Goal: Information Seeking & Learning: Learn about a topic

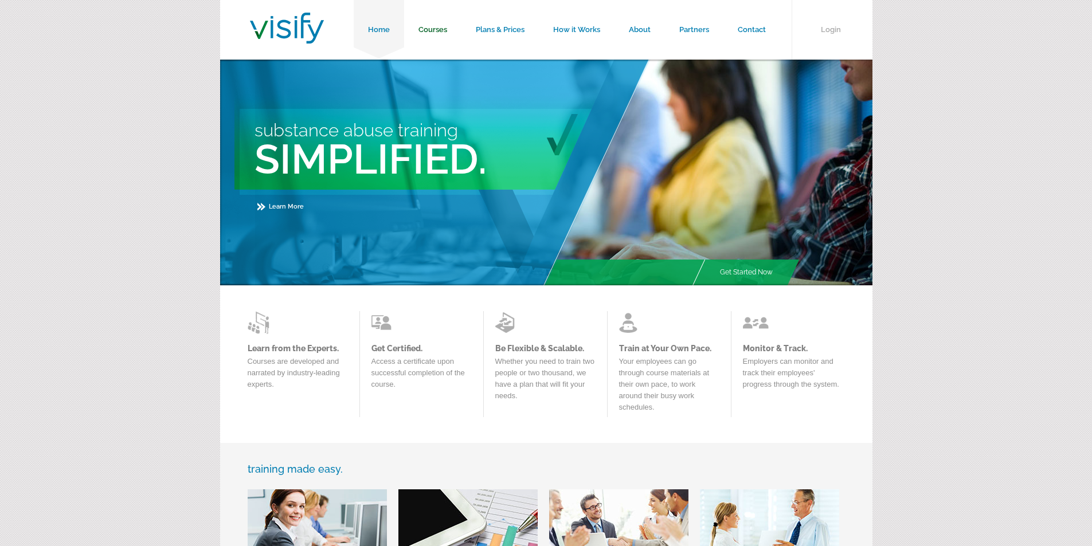
click at [423, 25] on link "Courses" at bounding box center [432, 30] width 57 height 60
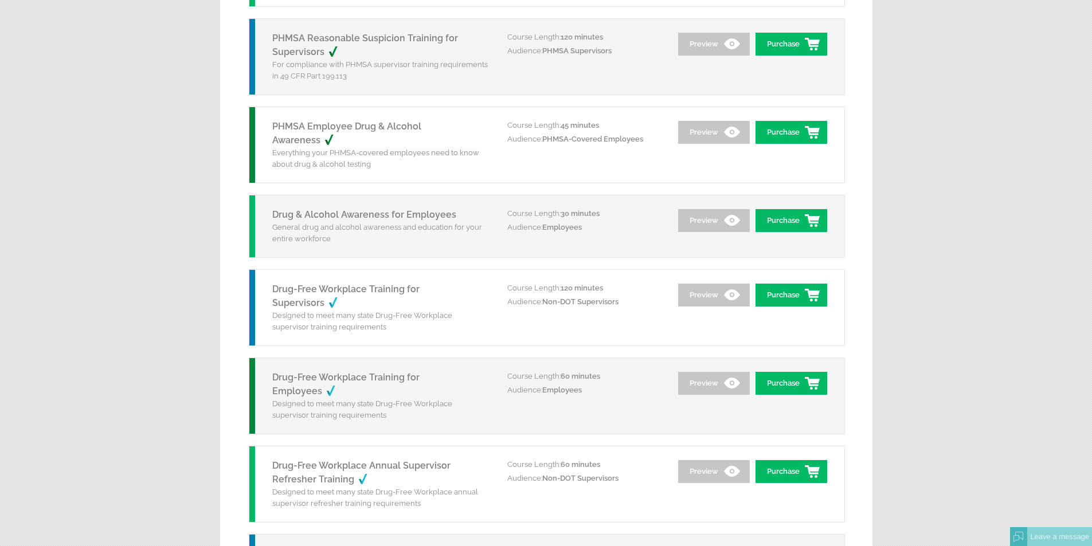
scroll to position [745, 0]
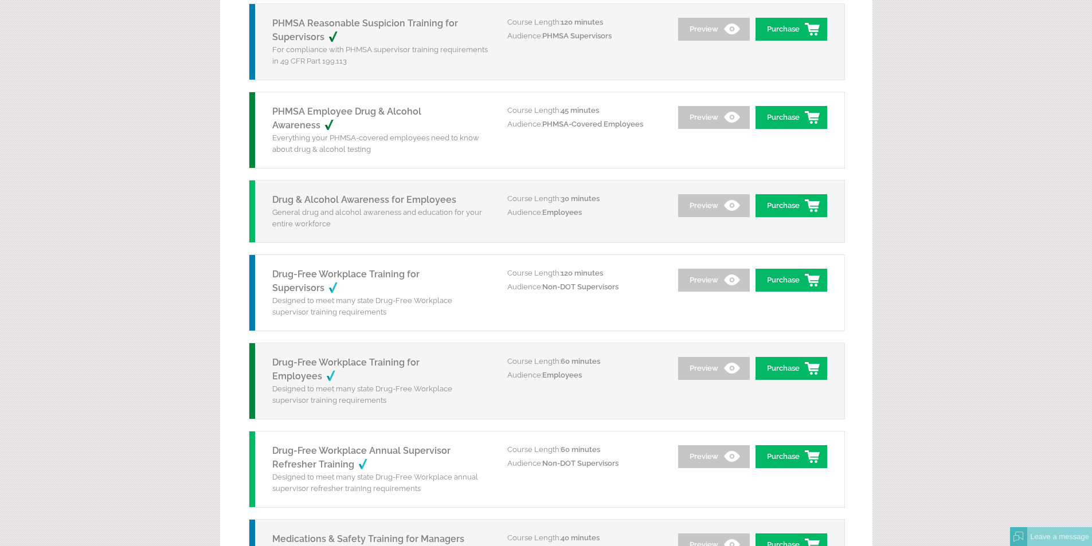
click at [294, 277] on link "Drug-Free Workplace Training for Supervisors" at bounding box center [345, 281] width 147 height 25
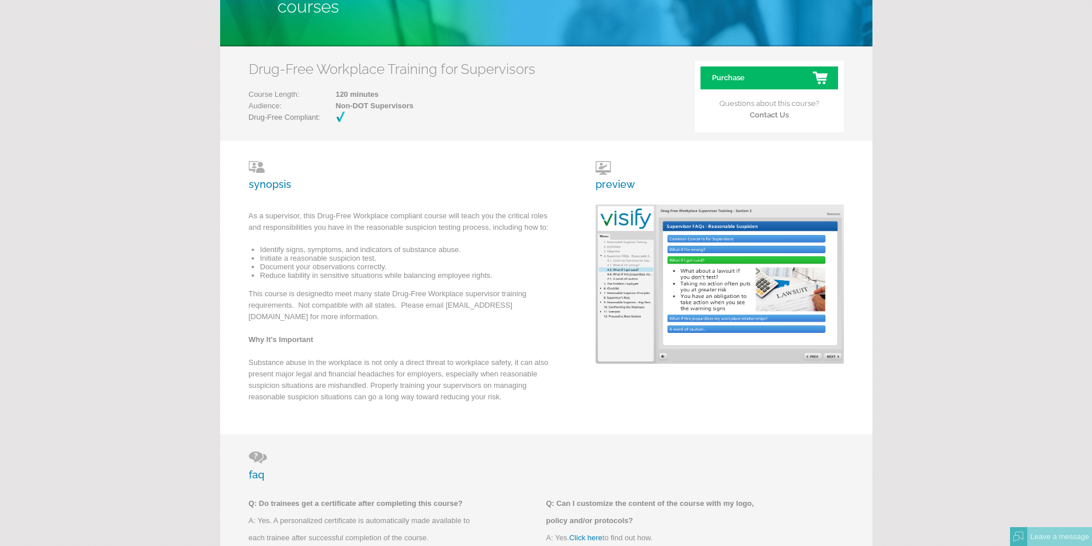
scroll to position [115, 0]
